Goal: Find contact information: Find contact information

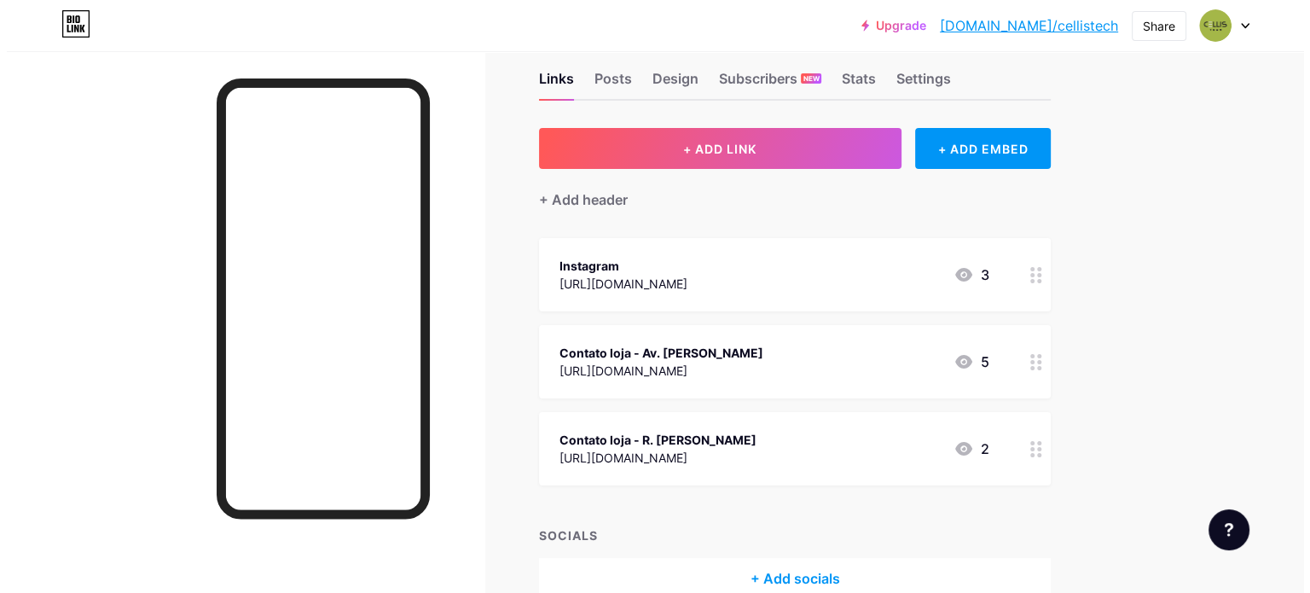
scroll to position [85, 0]
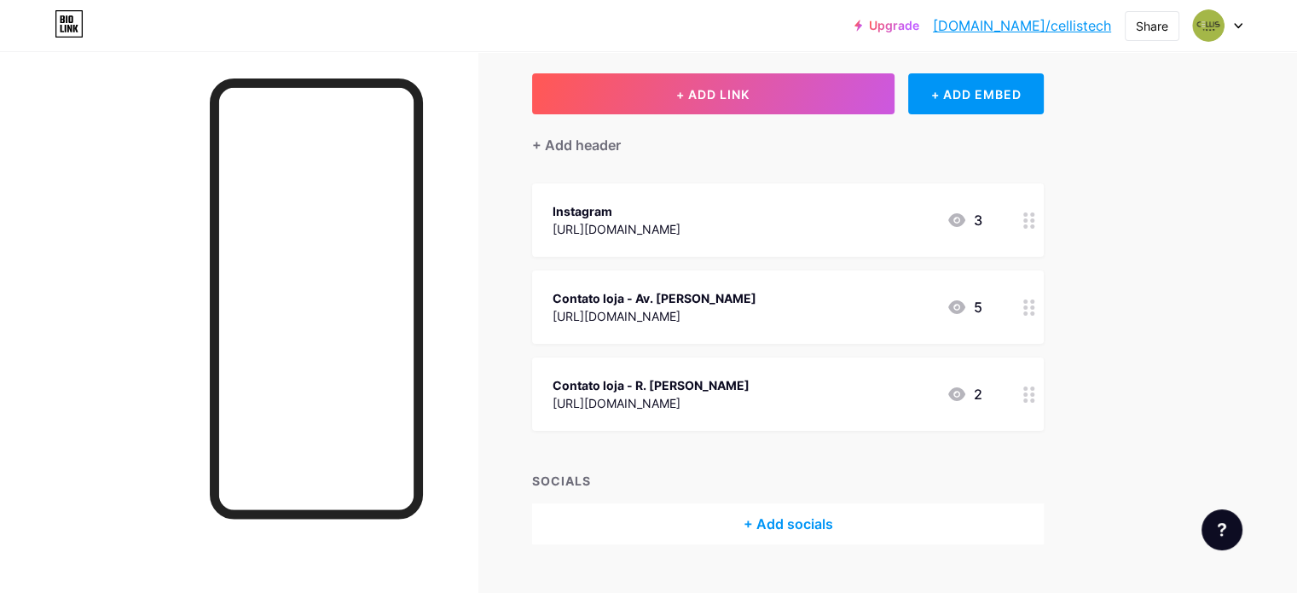
click at [835, 309] on div "Contato loja - Av. [PERSON_NAME] [URL][DOMAIN_NAME] 5" at bounding box center [768, 306] width 430 height 39
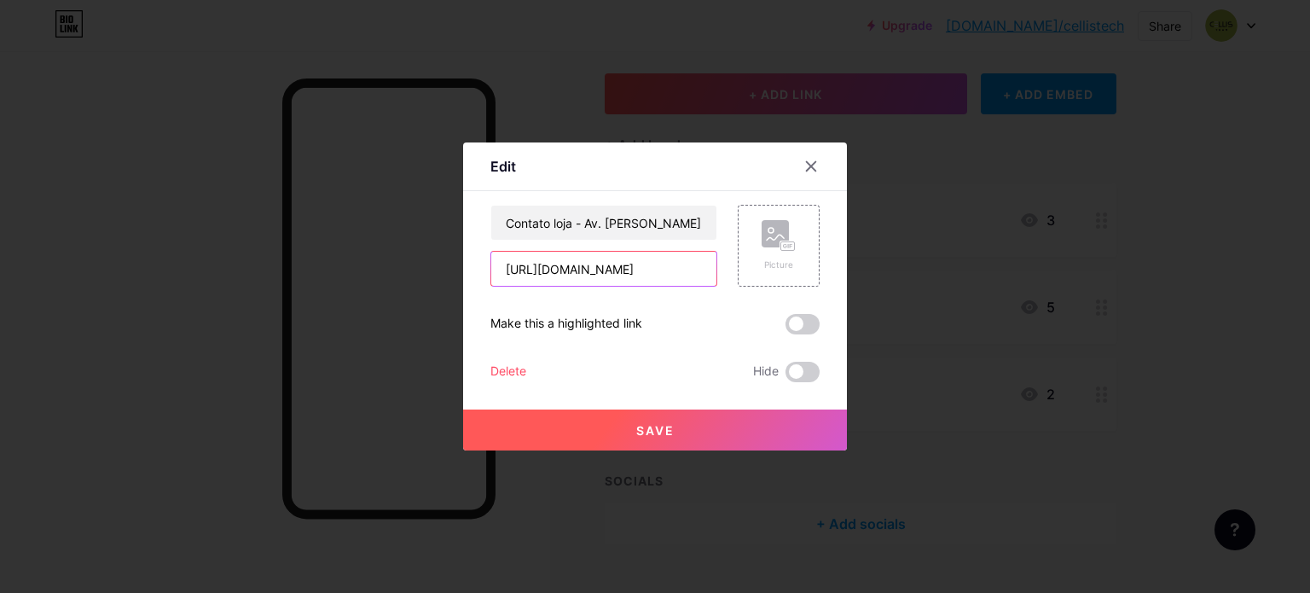
click at [594, 269] on input "[URL][DOMAIN_NAME]" at bounding box center [603, 269] width 225 height 34
click at [804, 170] on icon at bounding box center [811, 166] width 14 height 14
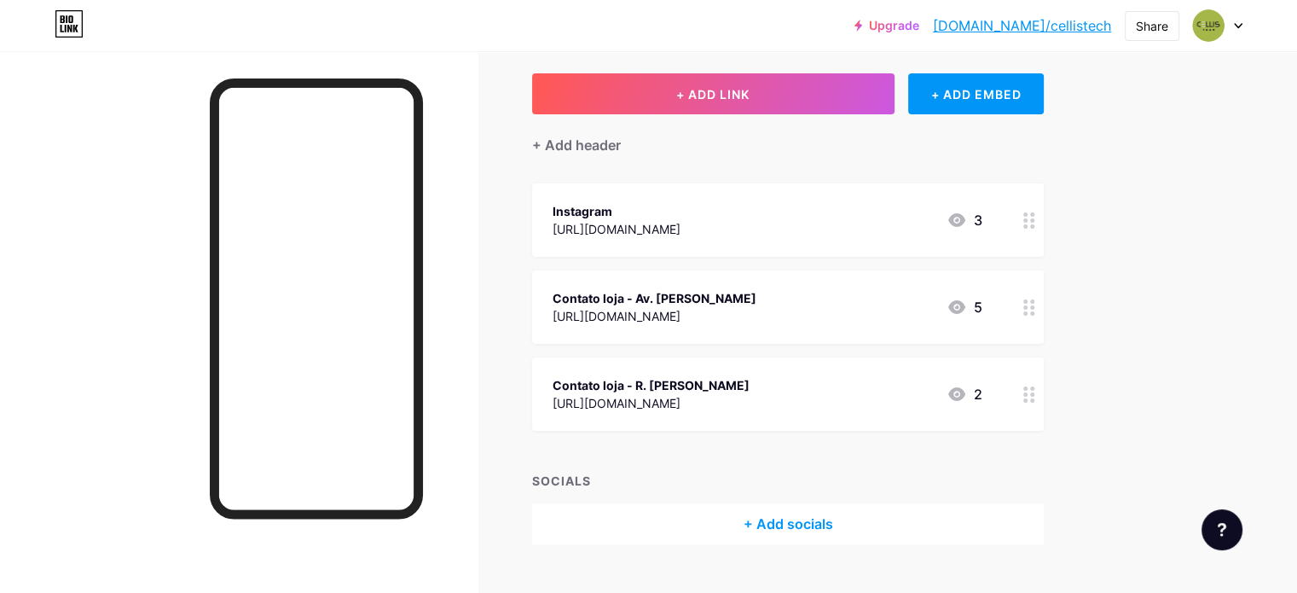
click at [750, 394] on div "[URL][DOMAIN_NAME]" at bounding box center [651, 403] width 197 height 18
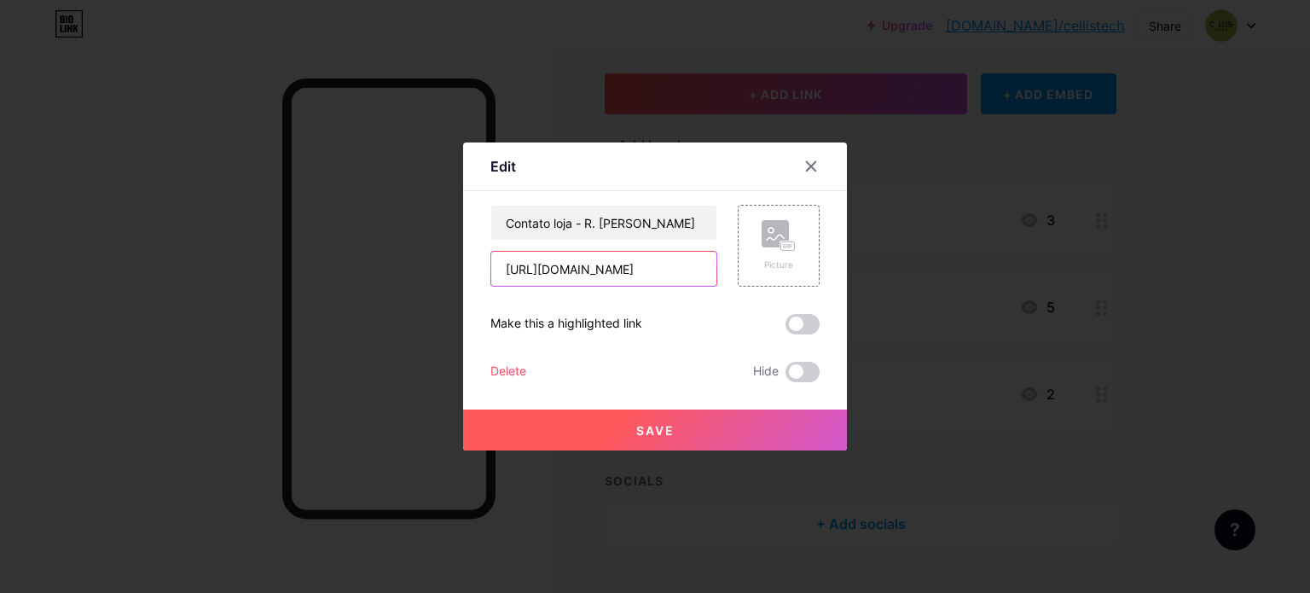
click at [641, 266] on input "[URL][DOMAIN_NAME]" at bounding box center [603, 269] width 225 height 34
